Goal: Navigation & Orientation: Find specific page/section

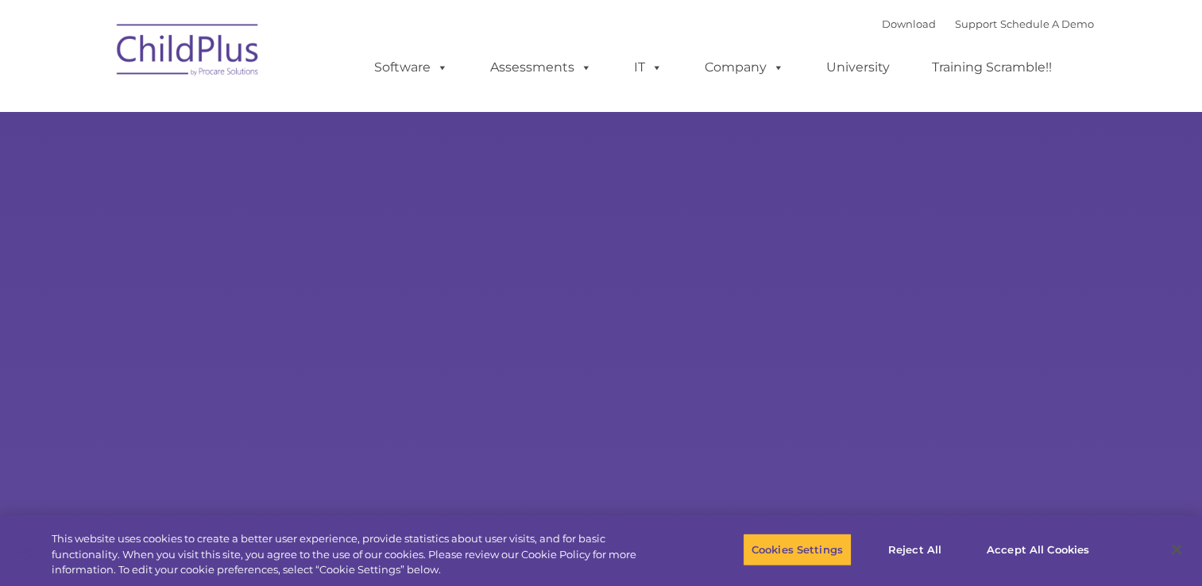
select select "MEDIUM"
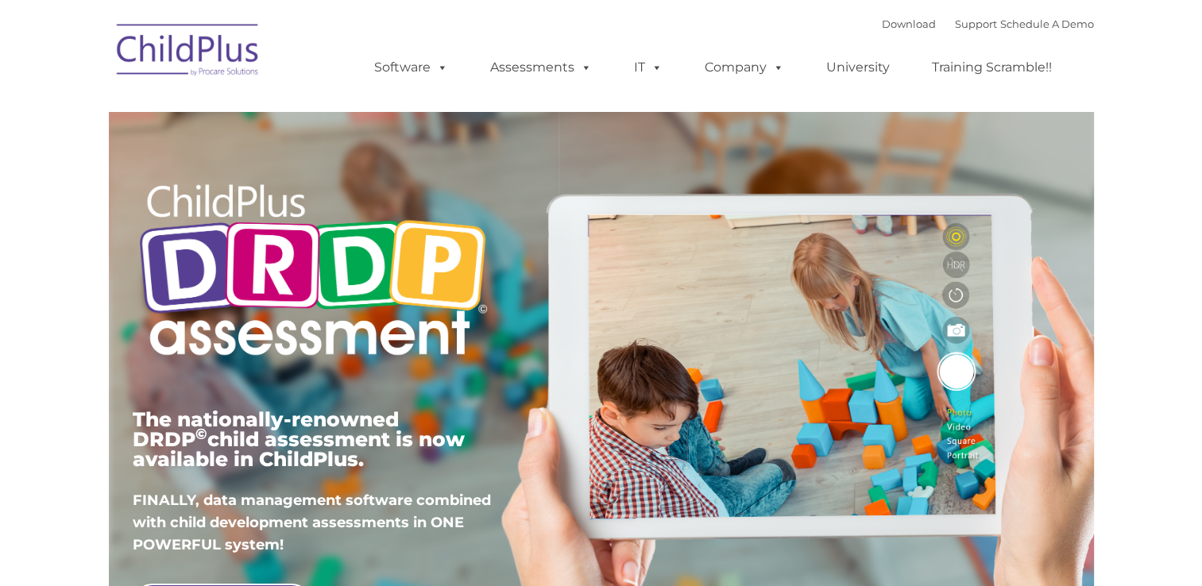
type input ""
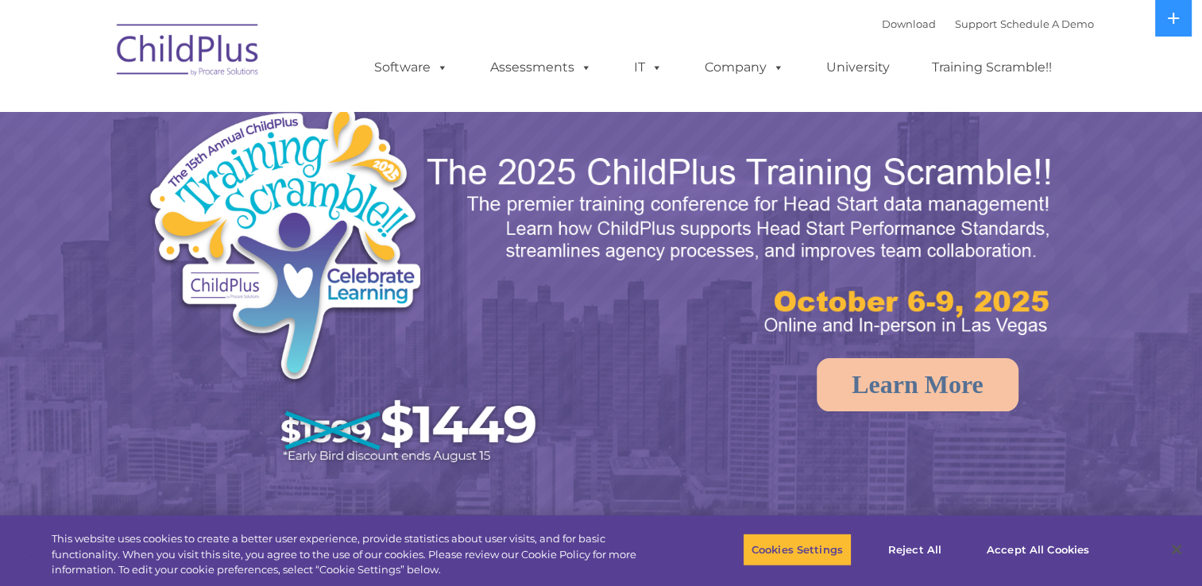
select select "MEDIUM"
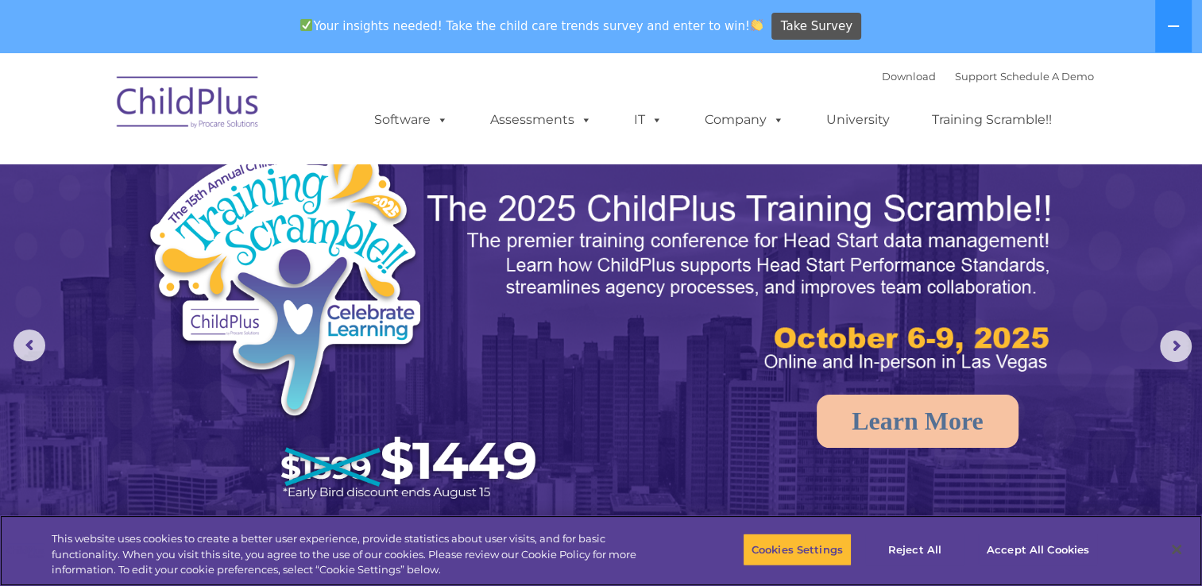
scroll to position [11, 0]
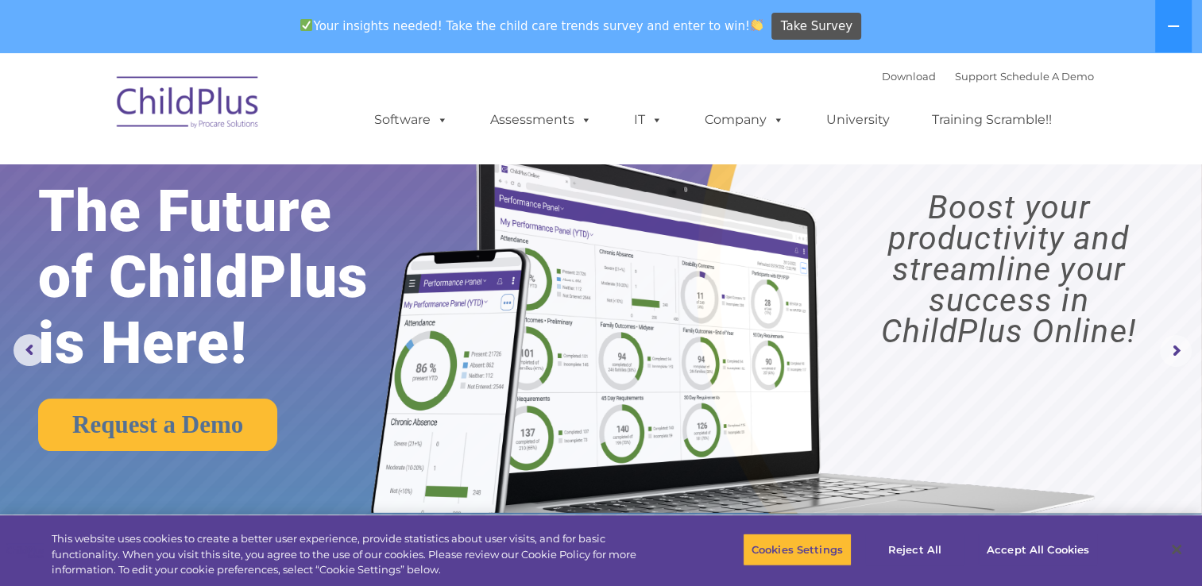
click at [1171, 354] on rs-arrow at bounding box center [1176, 351] width 32 height 32
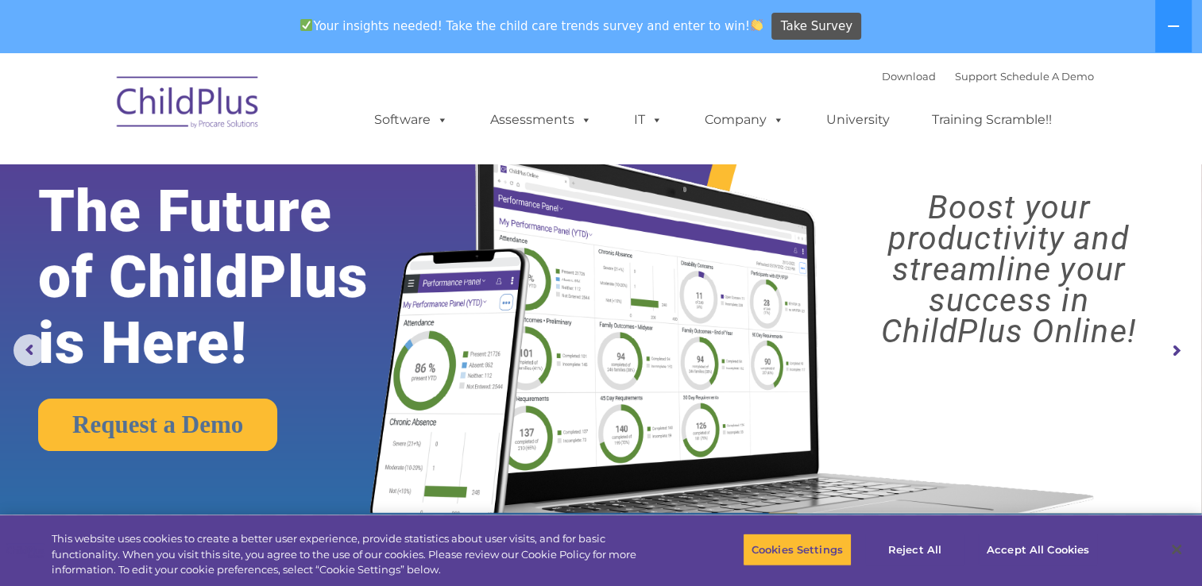
click at [1171, 354] on rs-arrow at bounding box center [1176, 351] width 32 height 32
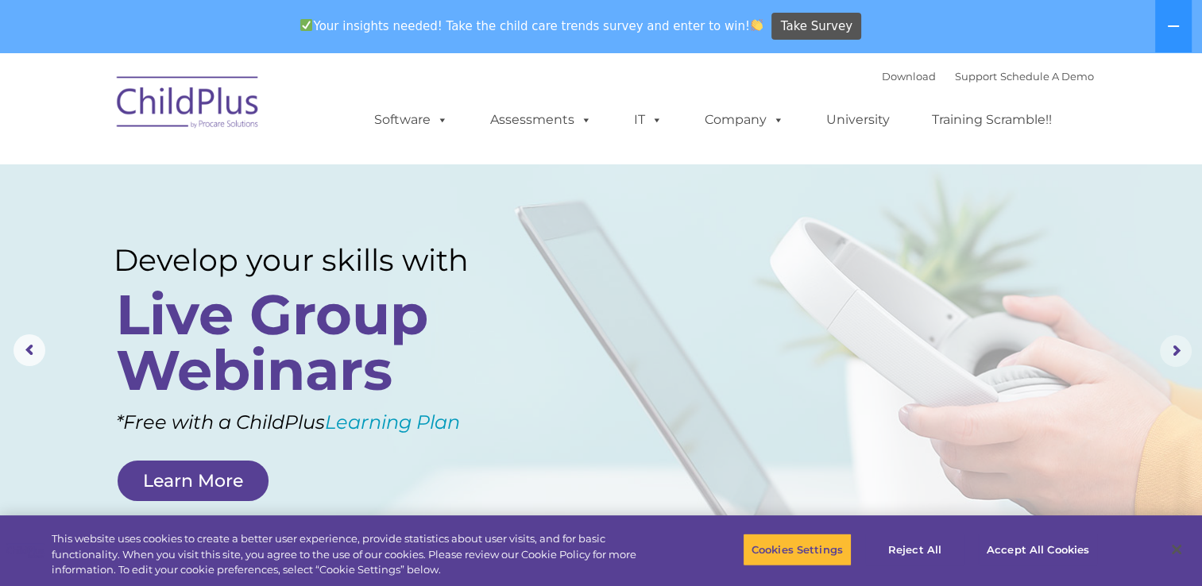
click at [1171, 354] on rs-arrow at bounding box center [1176, 351] width 32 height 32
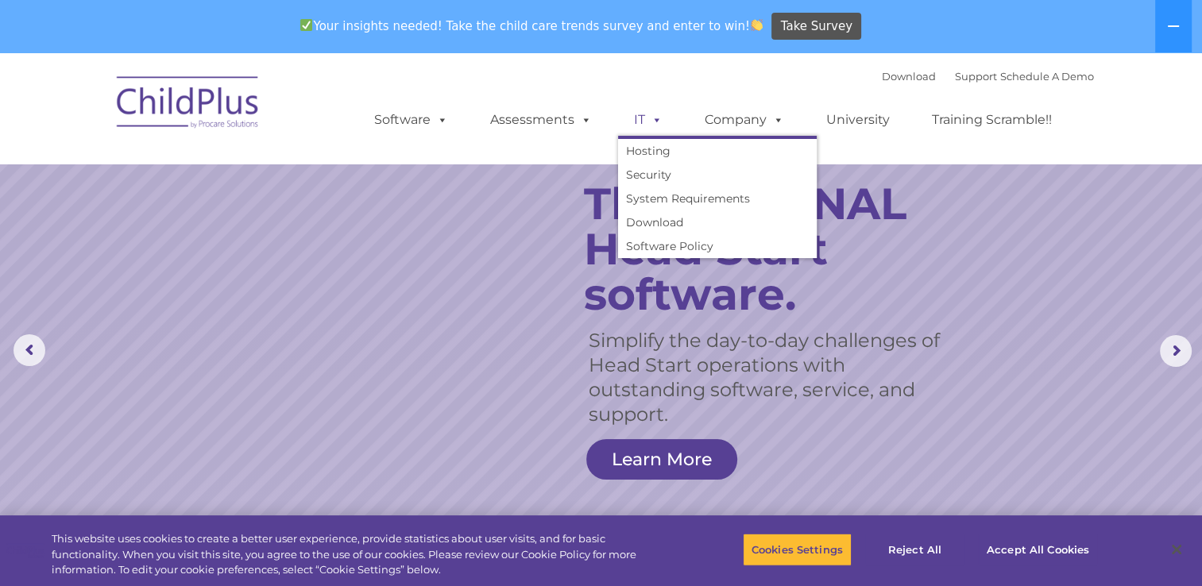
click at [651, 119] on span at bounding box center [653, 119] width 17 height 15
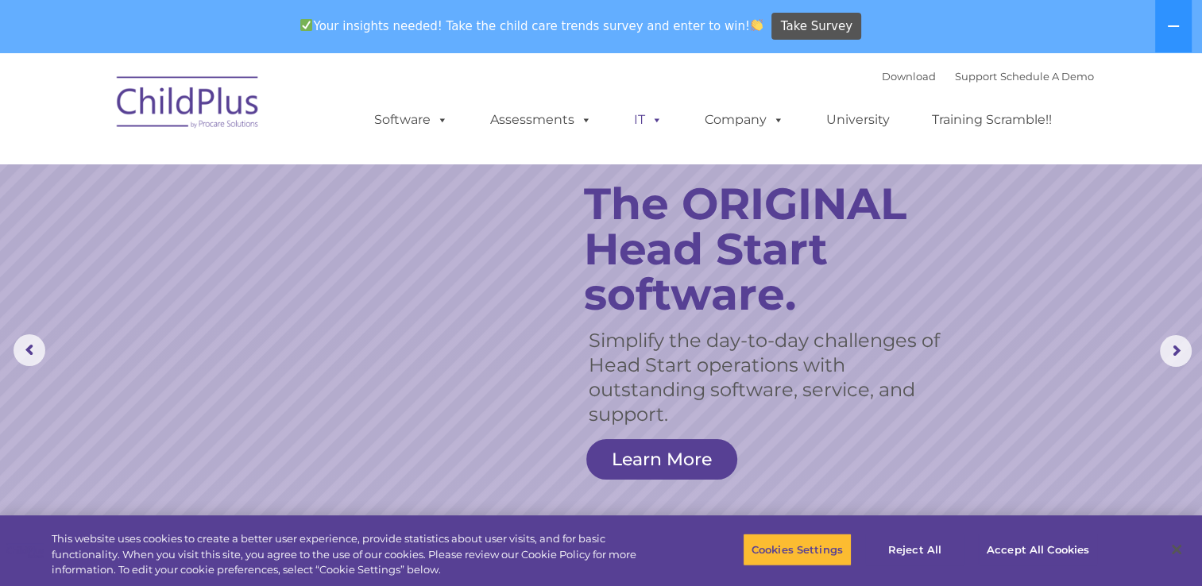
click at [651, 119] on span at bounding box center [653, 119] width 17 height 15
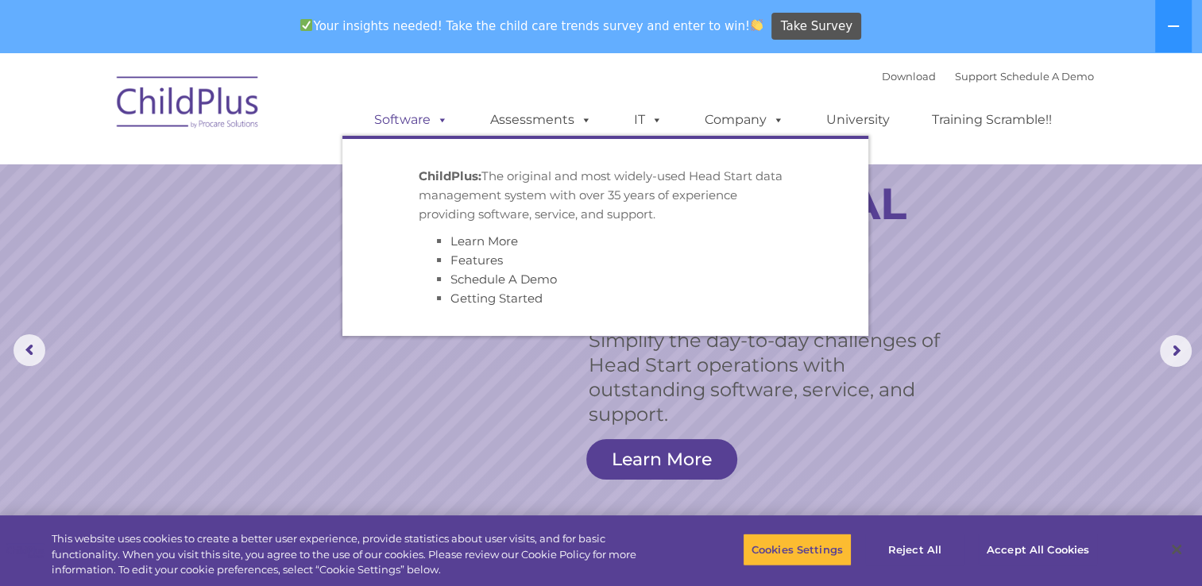
click at [442, 118] on span at bounding box center [439, 119] width 17 height 15
